Goal: Task Accomplishment & Management: Use online tool/utility

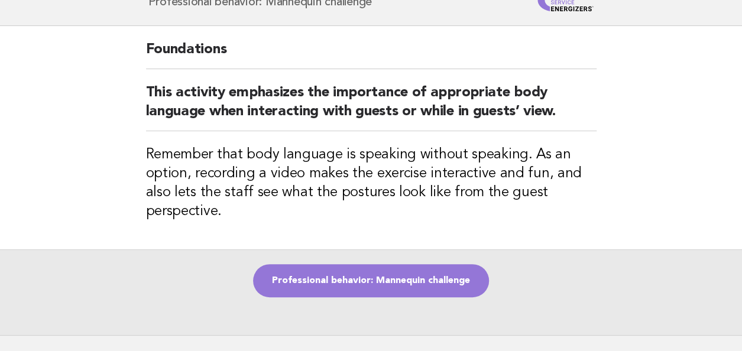
scroll to position [118, 0]
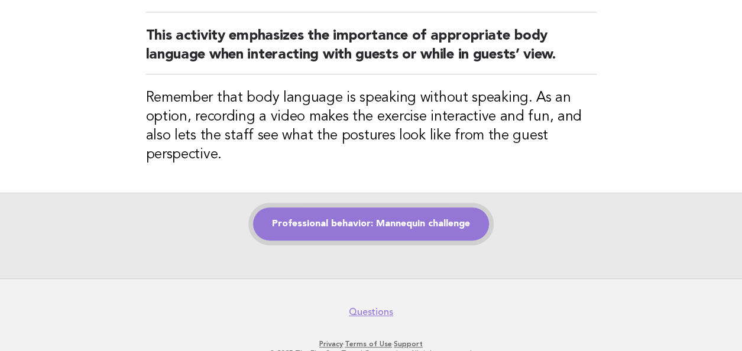
click at [345, 228] on link "Professional behavior: Mannequin challenge" at bounding box center [371, 224] width 236 height 33
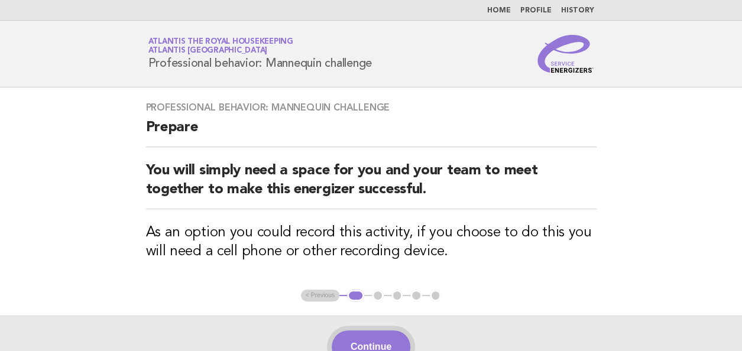
click at [362, 335] on button "Continue" at bounding box center [371, 347] width 79 height 33
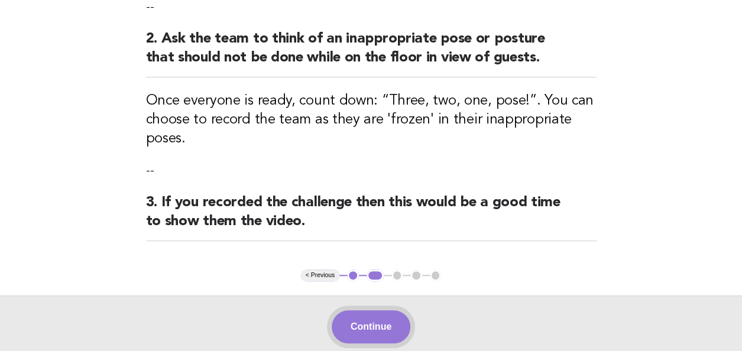
click at [369, 330] on button "Continue" at bounding box center [371, 327] width 79 height 33
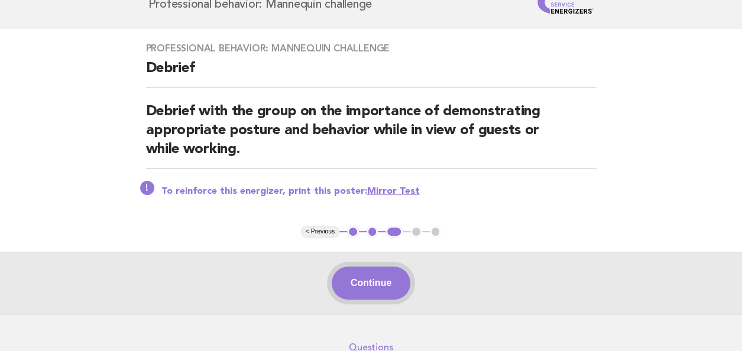
click at [367, 287] on button "Continue" at bounding box center [371, 283] width 79 height 33
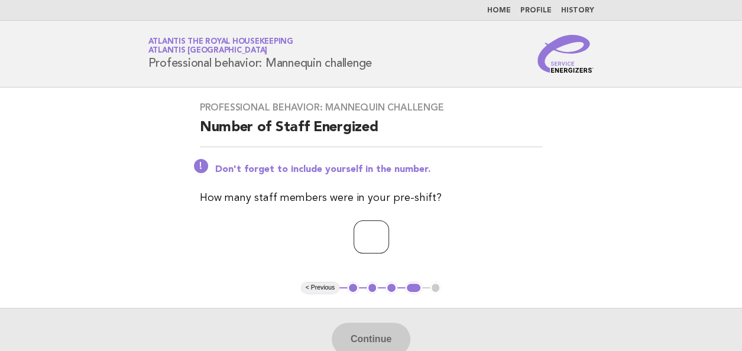
click at [357, 235] on input "number" at bounding box center [371, 237] width 35 height 33
type input "**"
click at [376, 331] on button "Continue" at bounding box center [371, 339] width 79 height 33
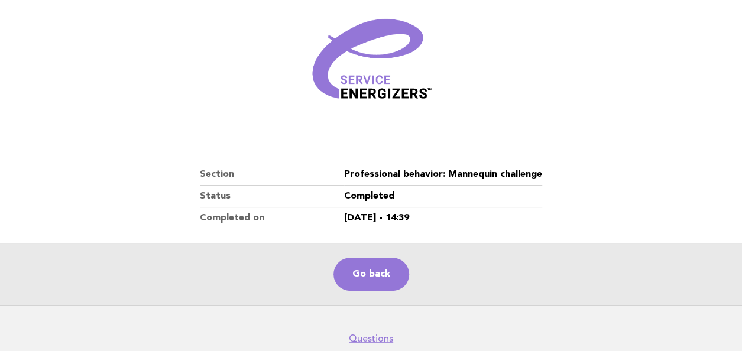
scroll to position [207, 0]
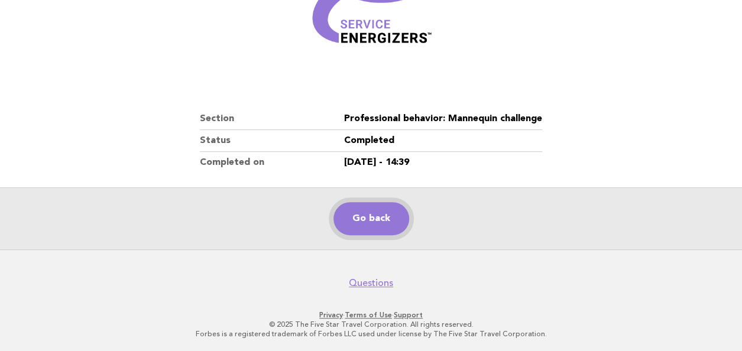
click at [370, 221] on link "Go back" at bounding box center [372, 218] width 76 height 33
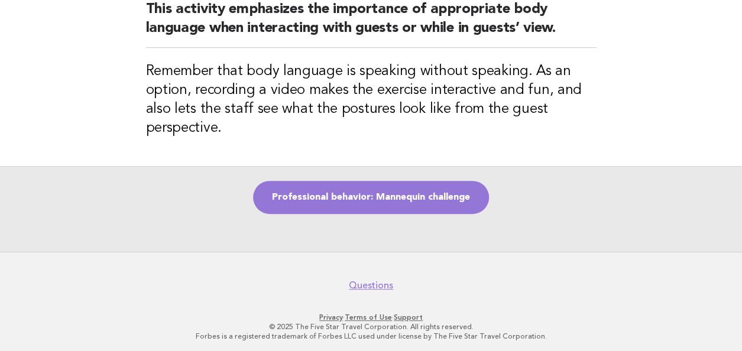
scroll to position [147, 0]
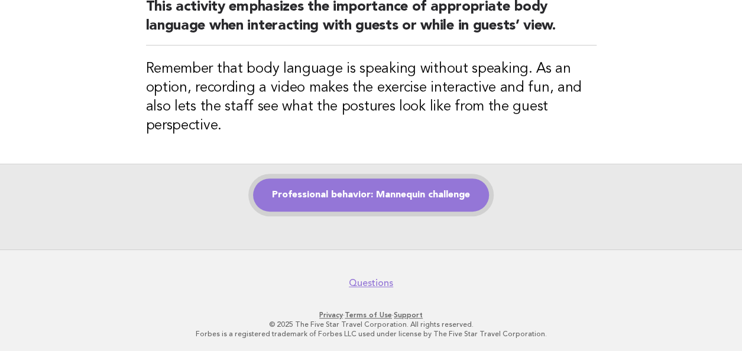
click at [359, 200] on link "Professional behavior: Mannequin challenge" at bounding box center [371, 195] width 236 height 33
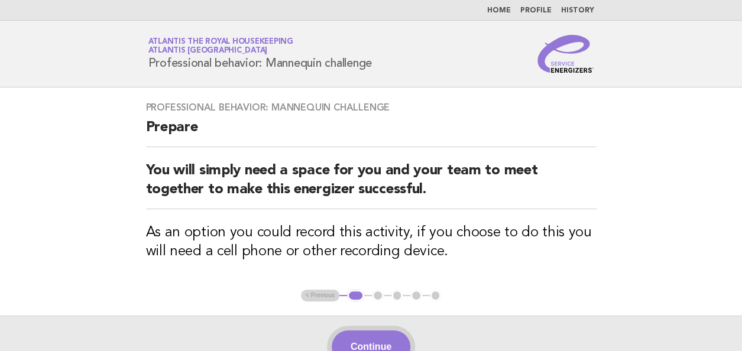
click at [365, 346] on button "Continue" at bounding box center [371, 347] width 79 height 33
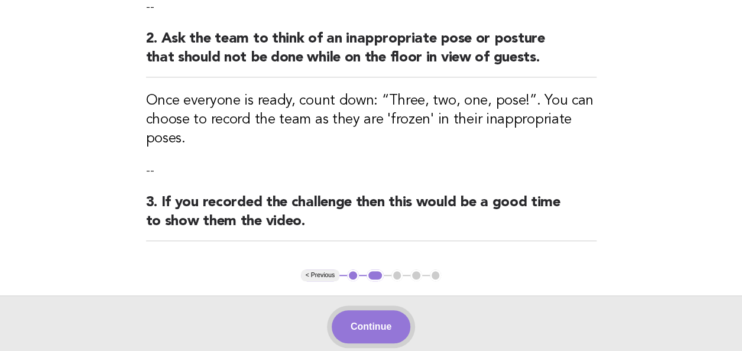
click at [370, 324] on button "Continue" at bounding box center [371, 327] width 79 height 33
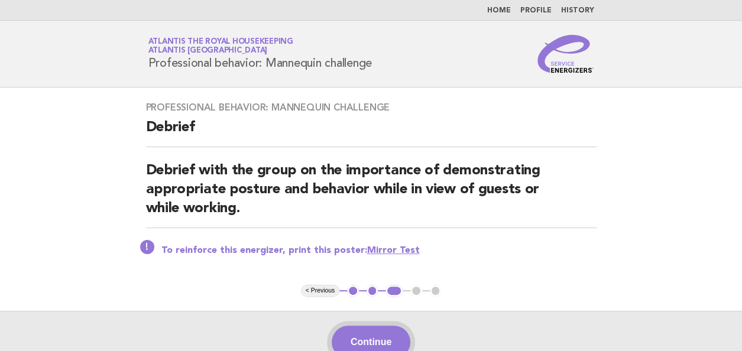
click at [390, 335] on button "Continue" at bounding box center [371, 342] width 79 height 33
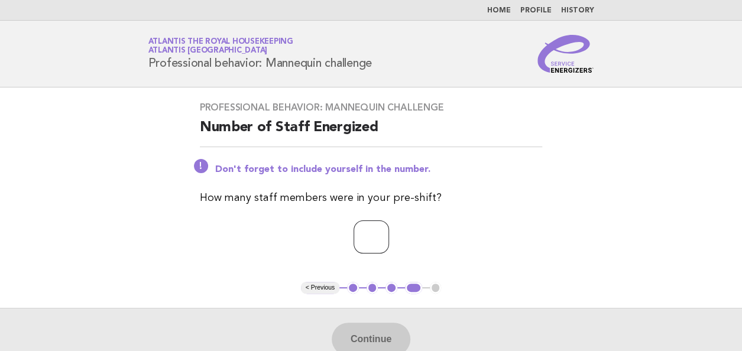
click at [357, 243] on input "number" at bounding box center [371, 237] width 35 height 33
type input "**"
click at [509, 222] on p "**" at bounding box center [371, 237] width 343 height 33
click at [373, 337] on button "Continue" at bounding box center [371, 339] width 79 height 33
